Goal: Task Accomplishment & Management: Manage account settings

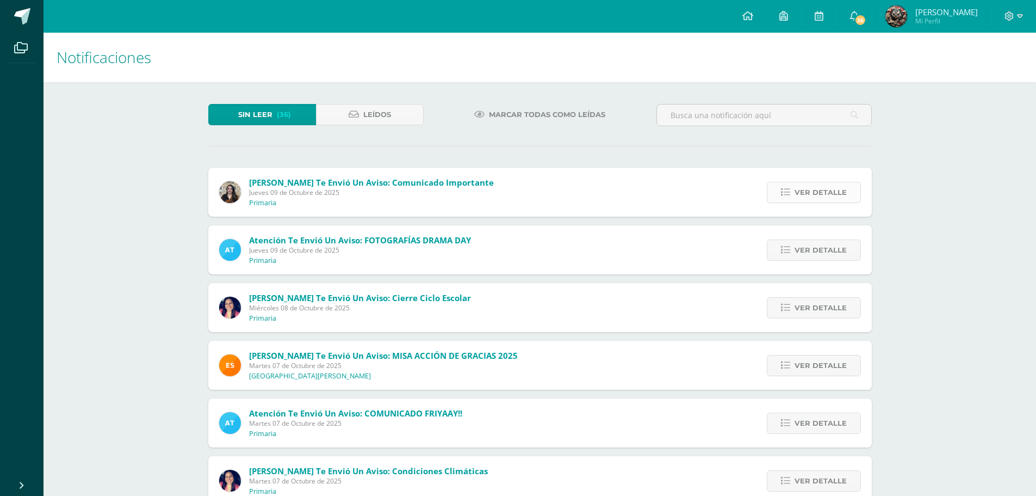
click at [814, 191] on span "Ver detalle" at bounding box center [821, 192] width 52 height 20
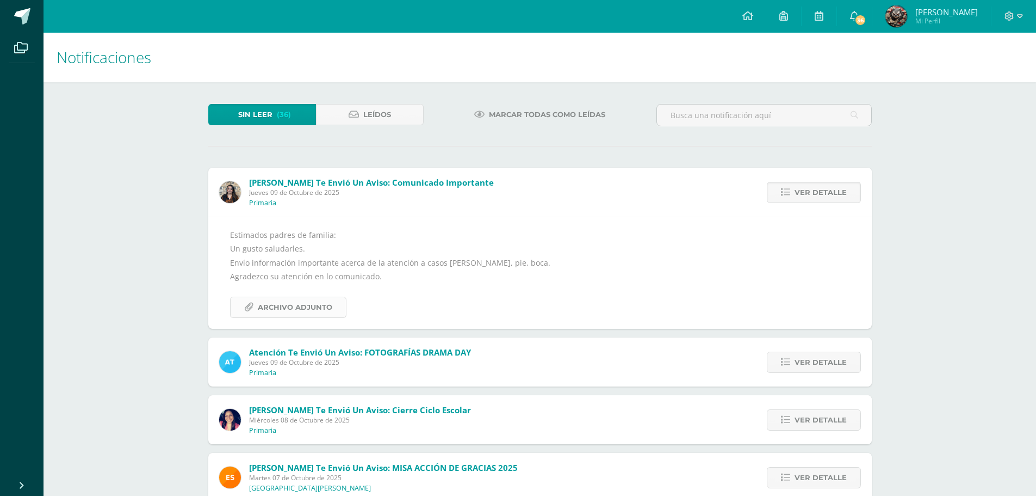
click at [301, 311] on span "Archivo Adjunto" at bounding box center [295, 307] width 75 height 20
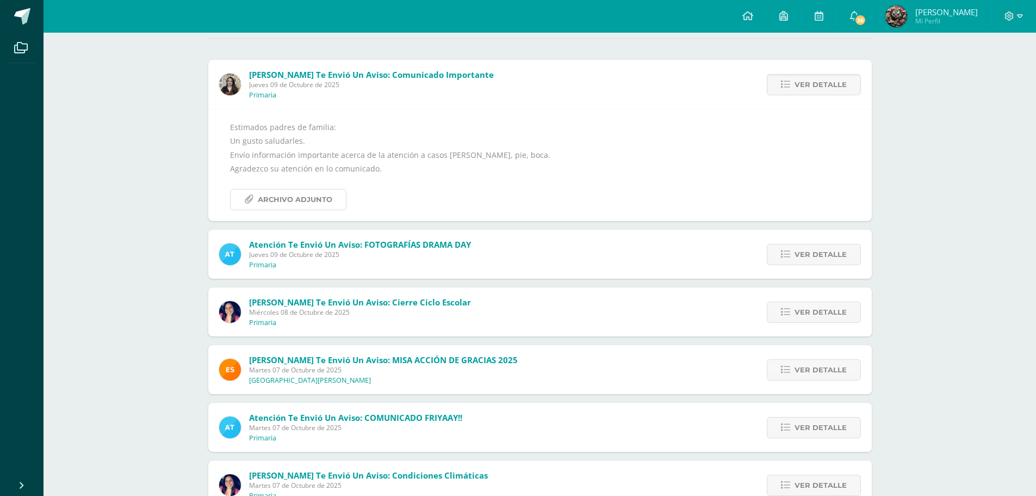
scroll to position [109, 0]
click at [835, 250] on span "Ver detalle" at bounding box center [821, 253] width 52 height 20
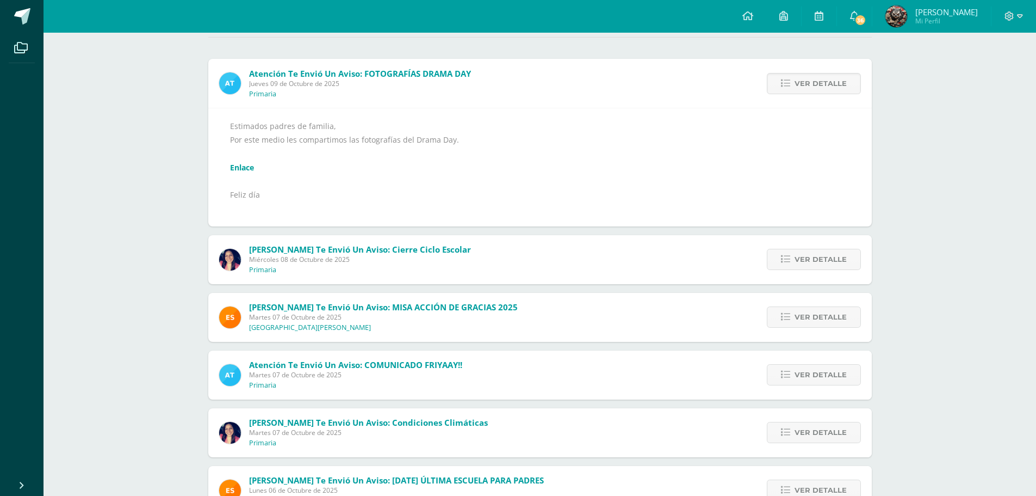
click at [238, 168] on link "Enlace" at bounding box center [242, 167] width 24 height 10
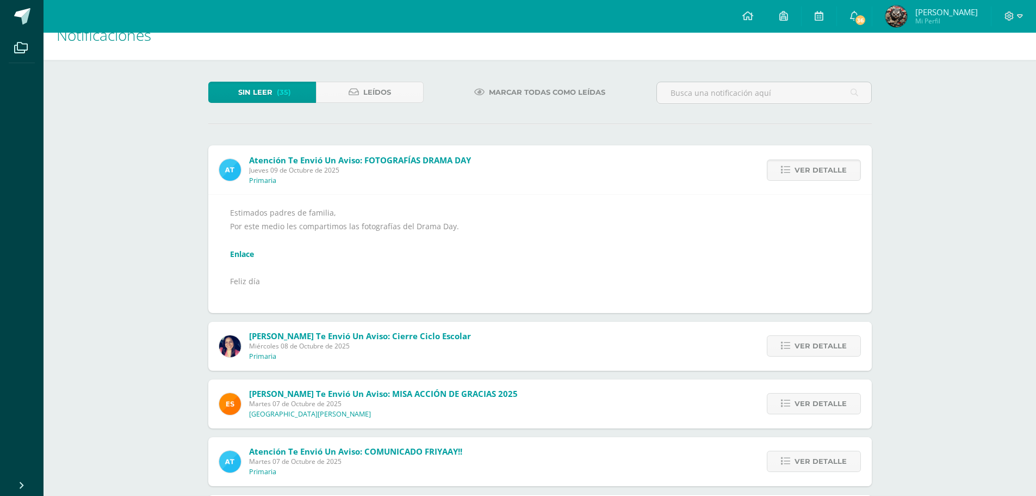
scroll to position [0, 0]
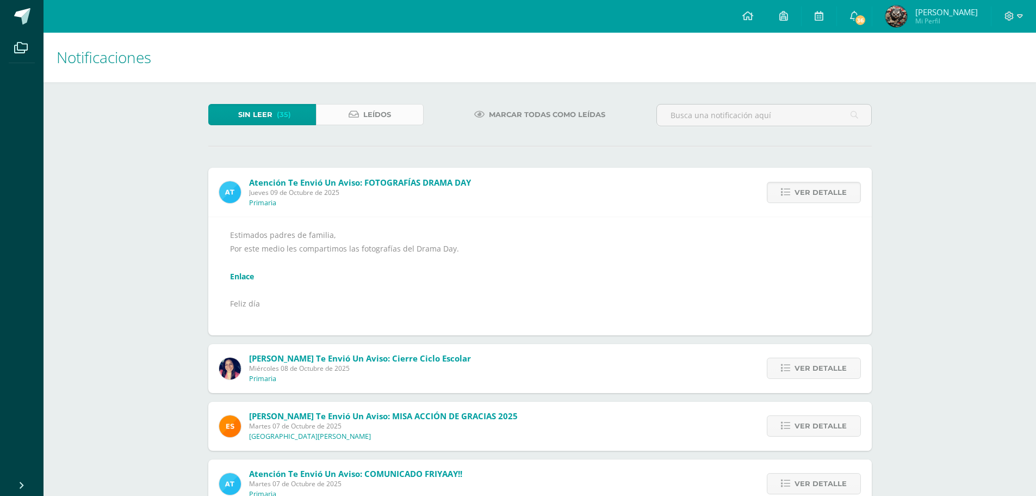
click at [363, 113] on span "Leídos" at bounding box center [377, 114] width 28 height 20
click at [245, 105] on span "Sin leer" at bounding box center [255, 114] width 34 height 20
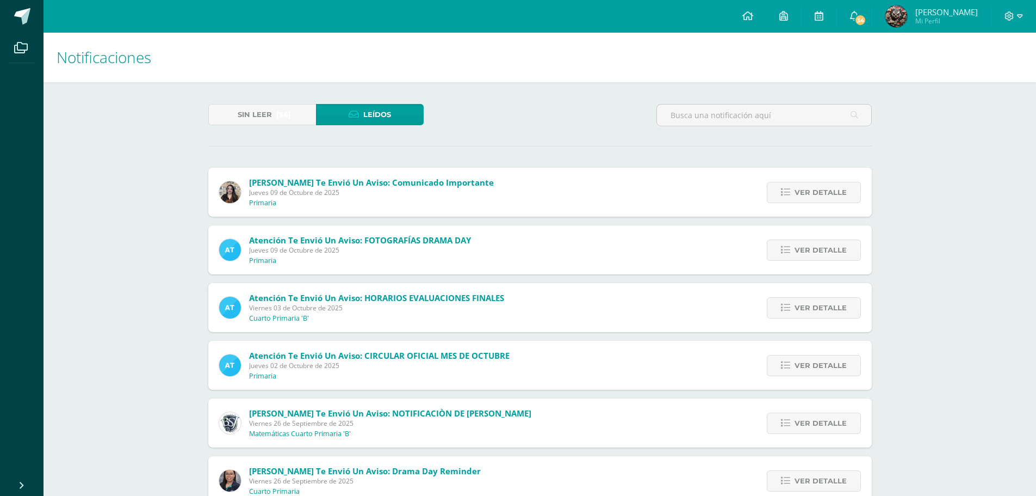
click at [799, 292] on div "Ver detalle" at bounding box center [811, 307] width 121 height 49
click at [788, 309] on icon at bounding box center [785, 307] width 9 height 9
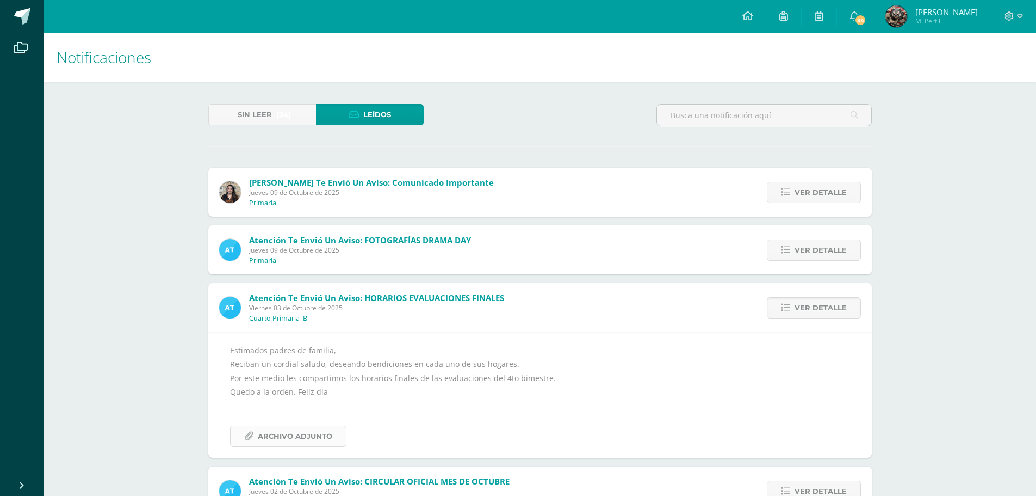
click at [329, 441] on span "Archivo Adjunto" at bounding box center [295, 436] width 75 height 20
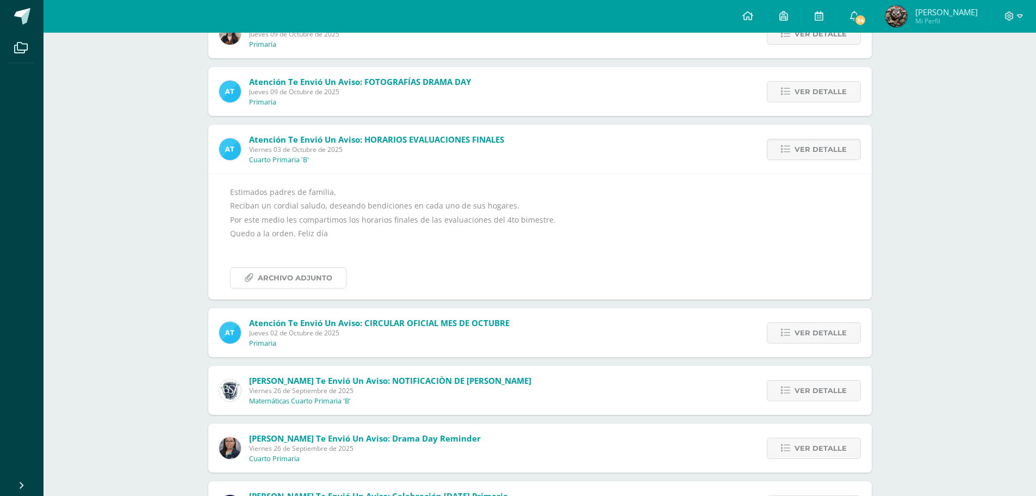
scroll to position [163, 0]
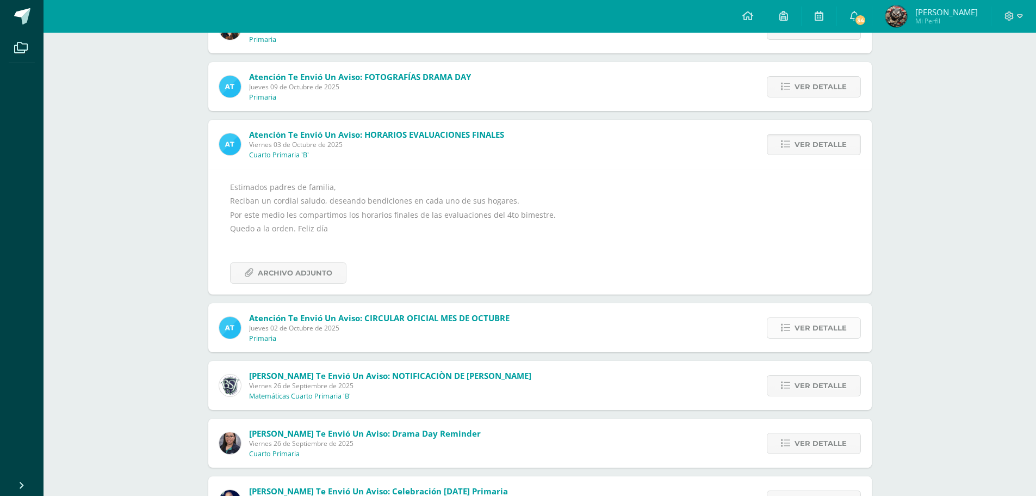
click at [809, 331] on span "Ver detalle" at bounding box center [821, 328] width 52 height 20
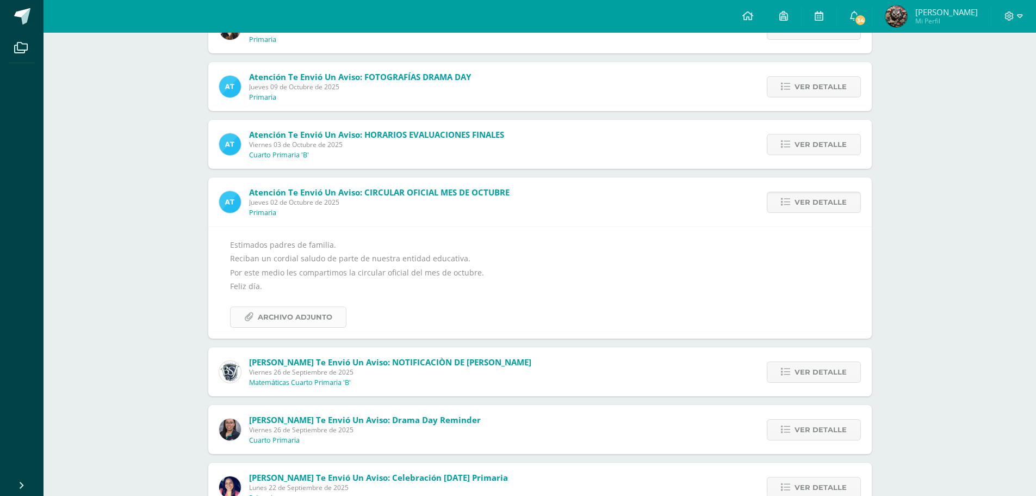
click at [266, 315] on span "Archivo Adjunto" at bounding box center [295, 317] width 75 height 20
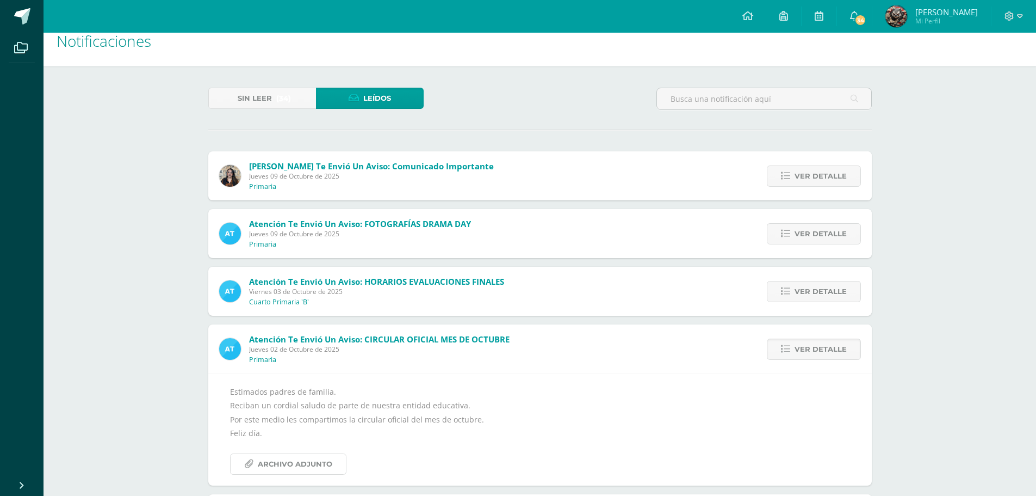
scroll to position [0, 0]
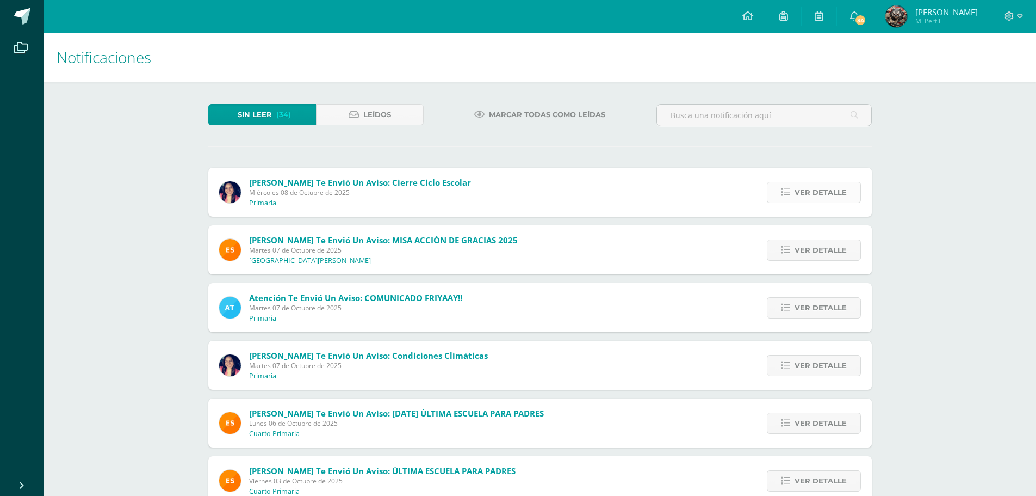
click at [813, 199] on span "Ver detalle" at bounding box center [821, 192] width 52 height 20
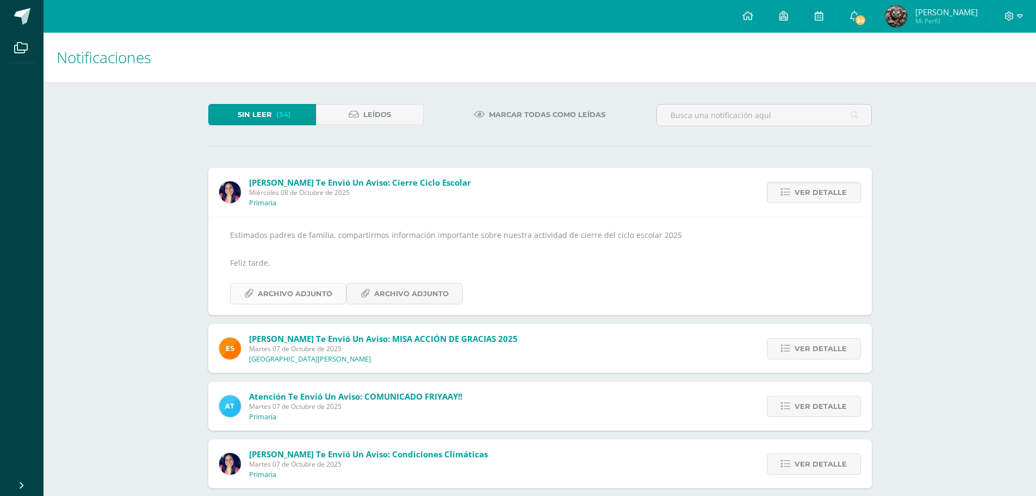
click at [329, 298] on span "Archivo Adjunto" at bounding box center [295, 293] width 75 height 20
click at [359, 120] on link "Leídos" at bounding box center [370, 114] width 108 height 21
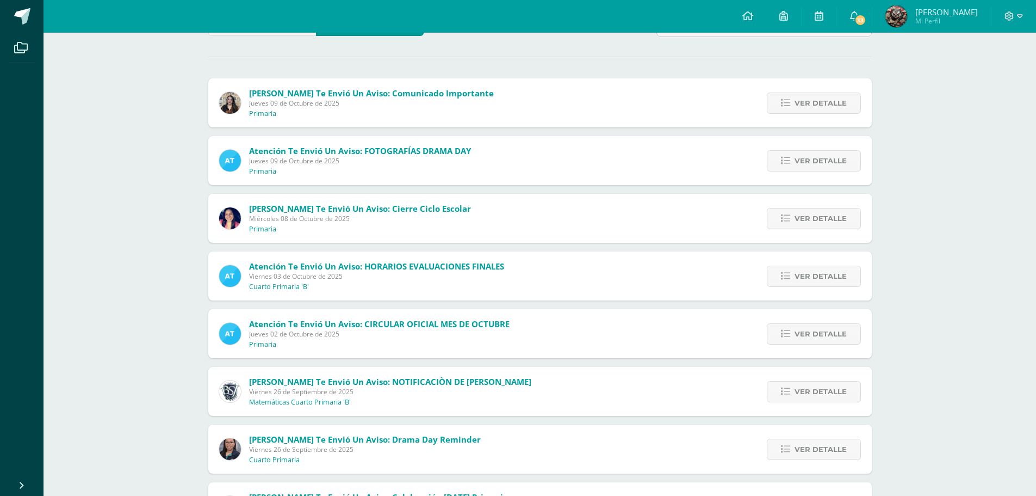
scroll to position [81, 0]
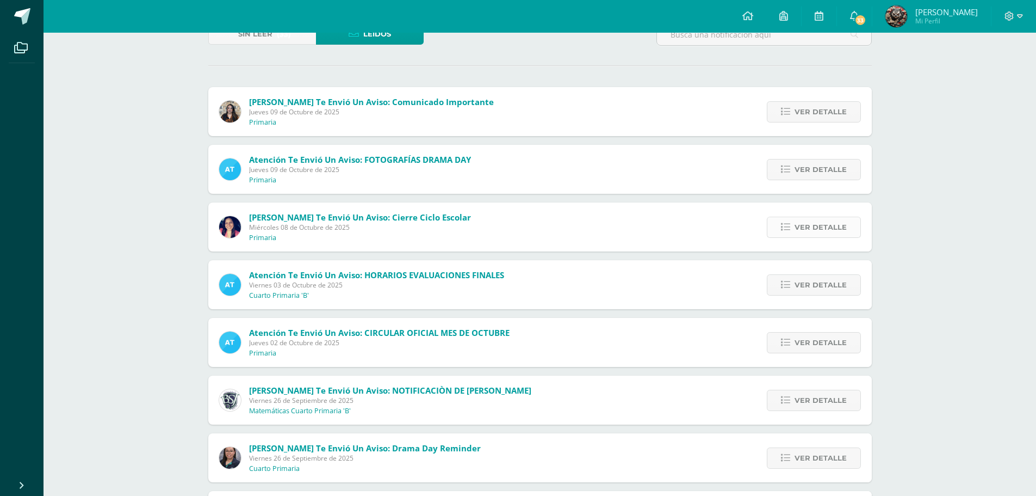
click at [801, 228] on span "Ver detalle" at bounding box center [821, 227] width 52 height 20
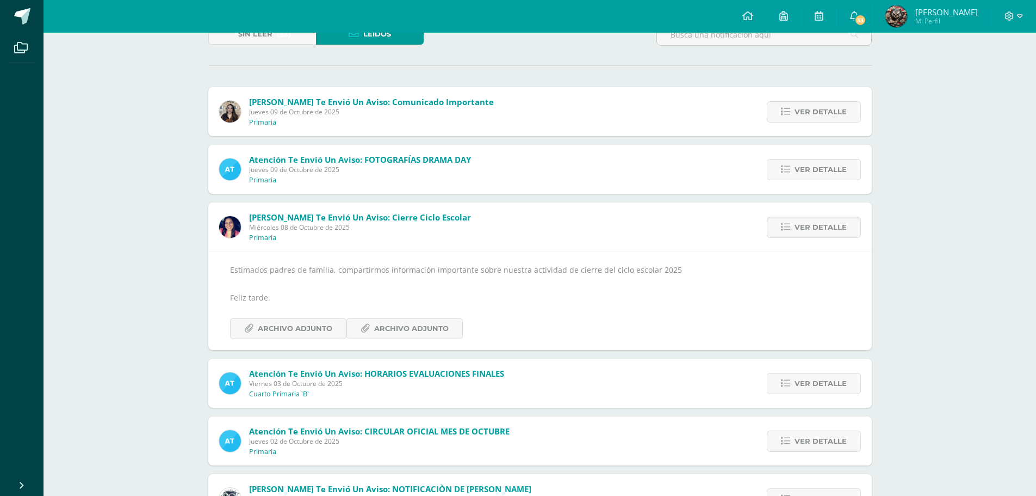
scroll to position [26, 0]
